Goal: Register for event/course

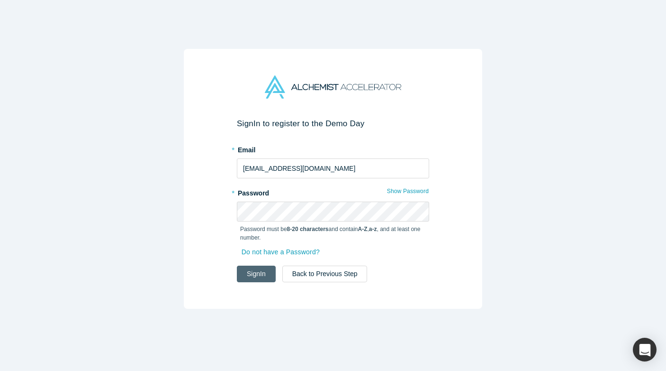
click at [254, 273] on button "Sign In" at bounding box center [256, 273] width 39 height 17
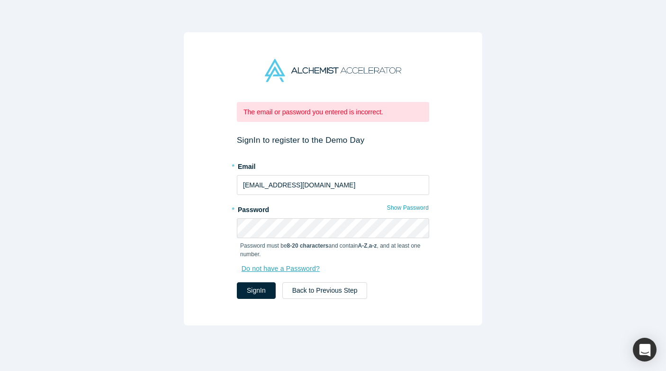
click at [297, 264] on link "Do not have a Password?" at bounding box center [285, 268] width 90 height 17
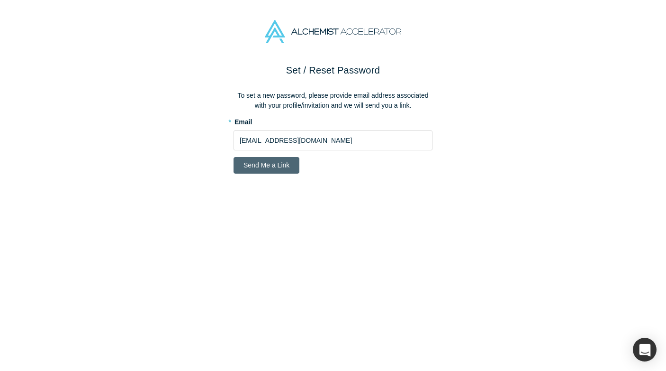
click at [275, 163] on button "Send Me a Link" at bounding box center [267, 165] width 66 height 17
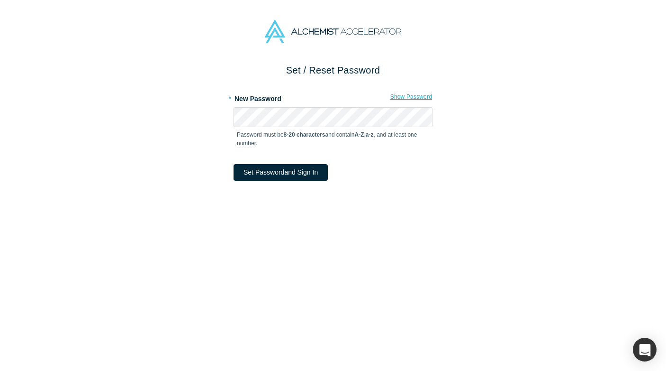
click at [409, 92] on button "Show Password" at bounding box center [411, 97] width 43 height 12
click at [289, 176] on button "Set Password and Sign In" at bounding box center [281, 172] width 94 height 17
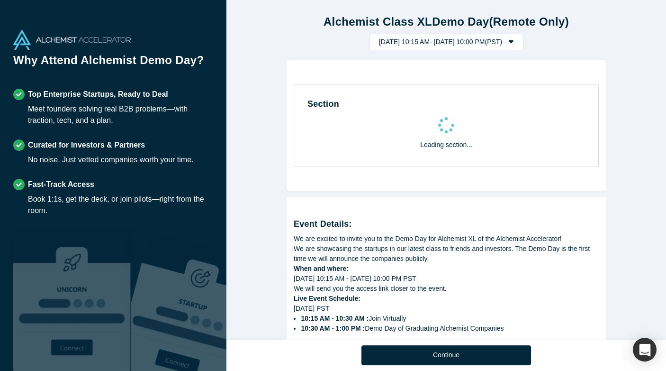
select select "US"
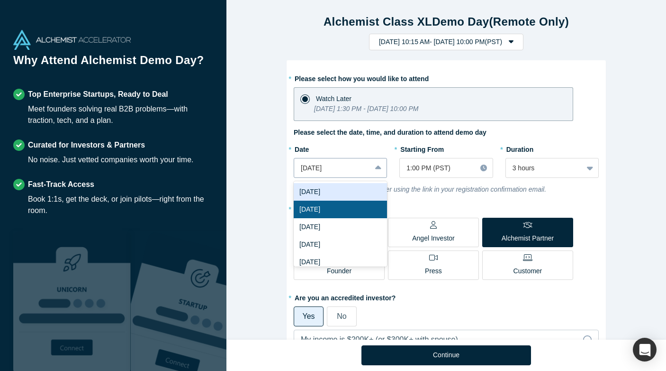
click at [380, 169] on icon at bounding box center [378, 167] width 6 height 9
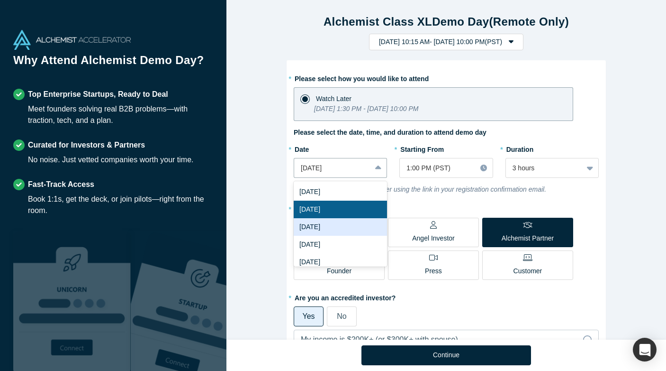
scroll to position [6, 0]
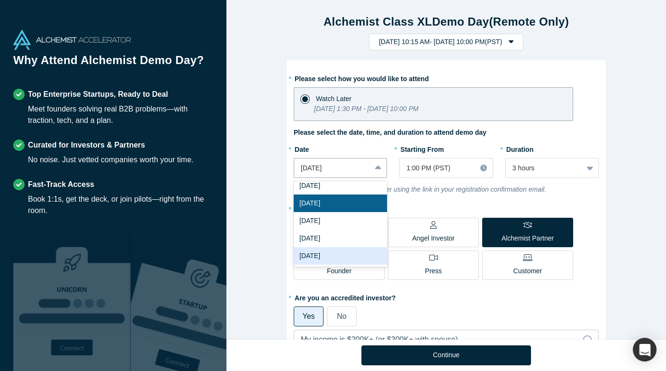
click at [362, 251] on div "Mon, Oct 6, 2025" at bounding box center [340, 256] width 93 height 18
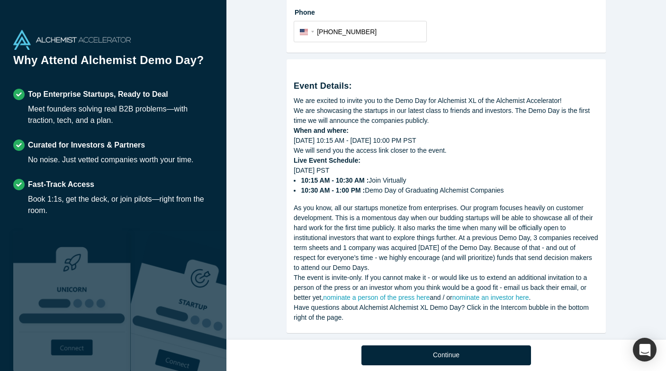
scroll to position [531, 0]
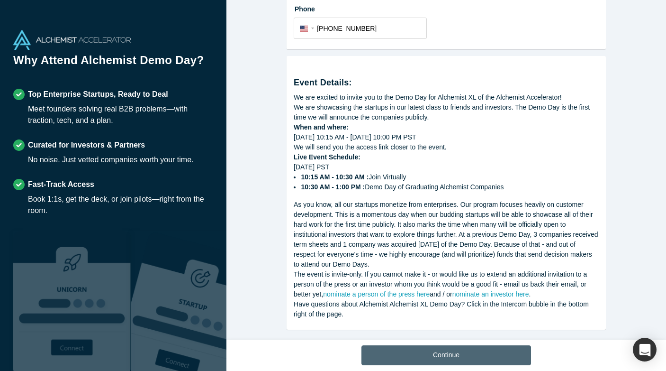
click at [450, 356] on button "Continue" at bounding box center [447, 355] width 170 height 20
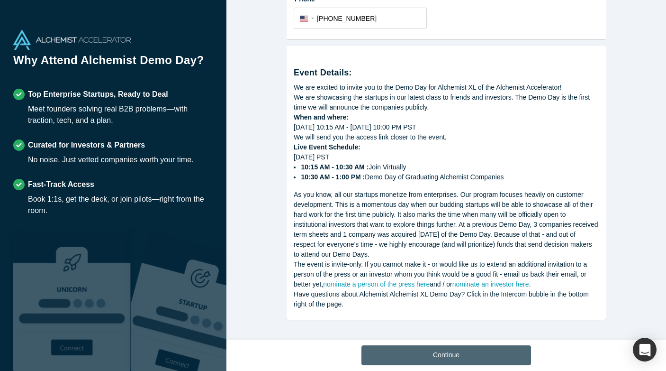
scroll to position [375, 0]
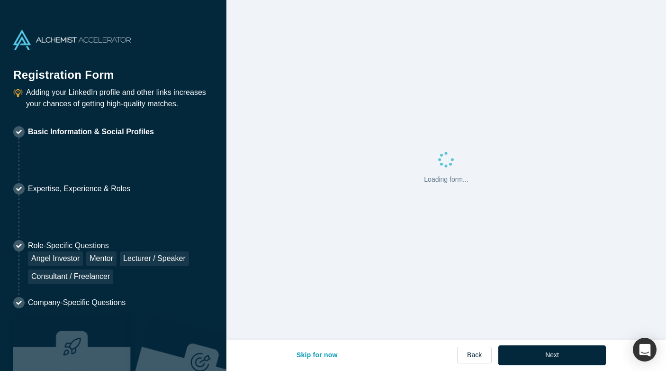
select select "US"
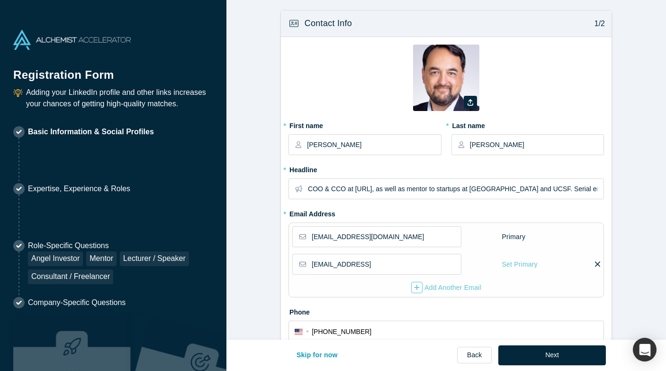
type input "San Francisco, CA, USA"
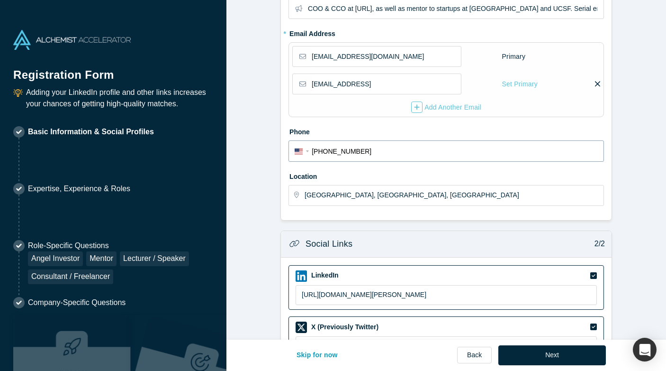
scroll to position [182, 0]
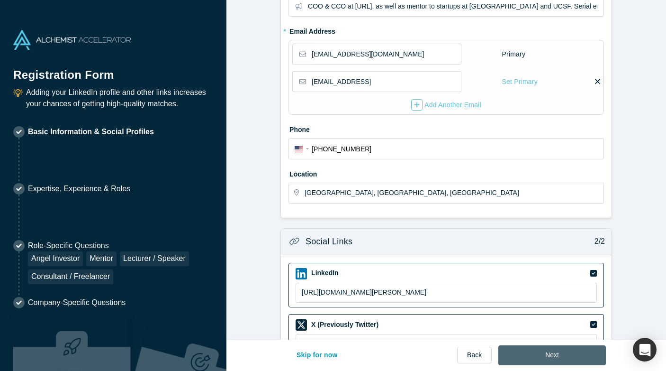
click at [557, 357] on button "Next" at bounding box center [553, 355] width 108 height 20
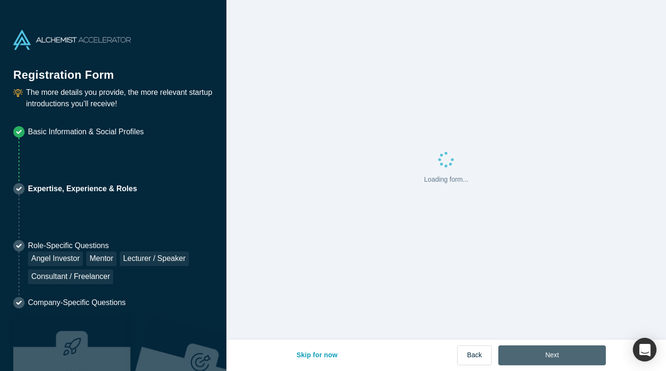
scroll to position [0, 0]
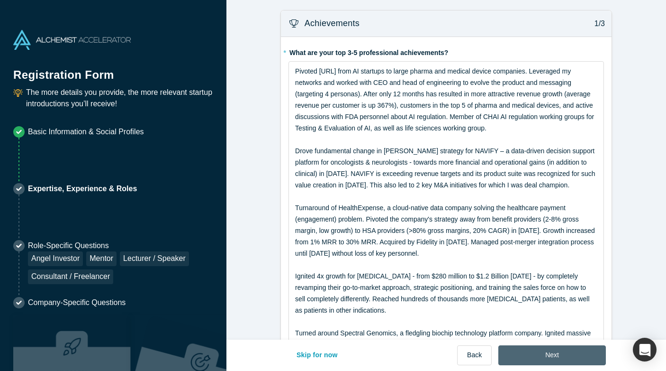
click at [557, 357] on button "Next" at bounding box center [553, 355] width 108 height 20
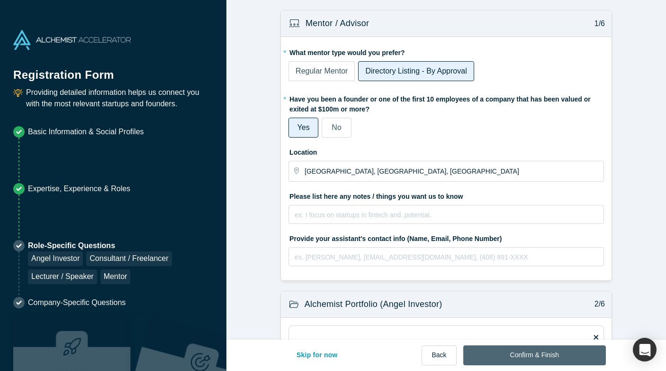
click at [546, 355] on button "Confirm & Finish" at bounding box center [534, 355] width 143 height 20
